Goal: Task Accomplishment & Management: Manage account settings

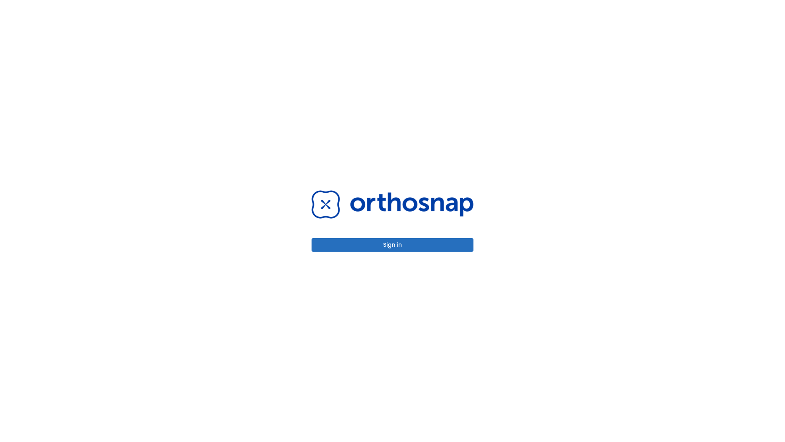
click at [392, 244] on button "Sign in" at bounding box center [393, 244] width 162 height 13
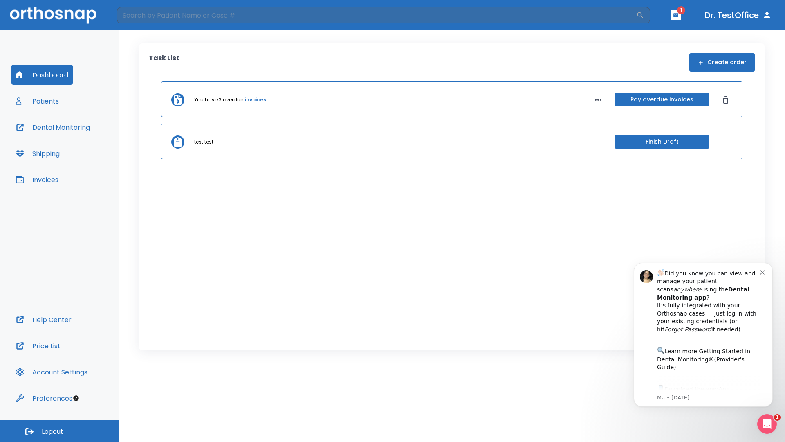
click at [59, 431] on span "Logout" at bounding box center [53, 431] width 22 height 9
